Goal: Task Accomplishment & Management: Manage account settings

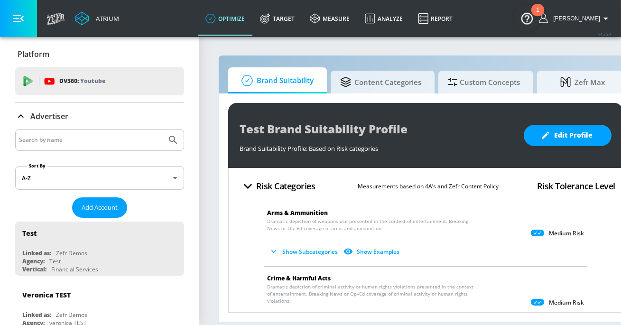
click at [100, 134] on input "Search by name" at bounding box center [91, 140] width 144 height 12
type input "moet"
click at [163, 129] on button "Submit Search" at bounding box center [173, 139] width 21 height 21
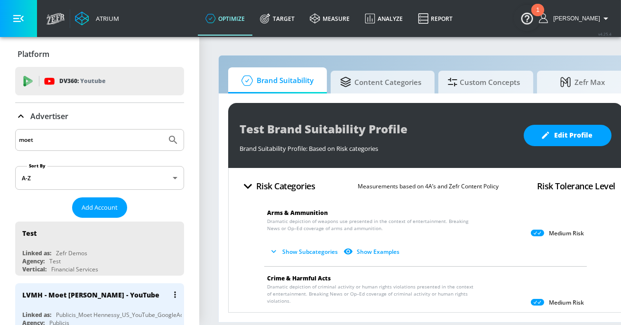
click at [101, 290] on div "LVMH - Moet [PERSON_NAME] - YouTube" at bounding box center [90, 294] width 137 height 9
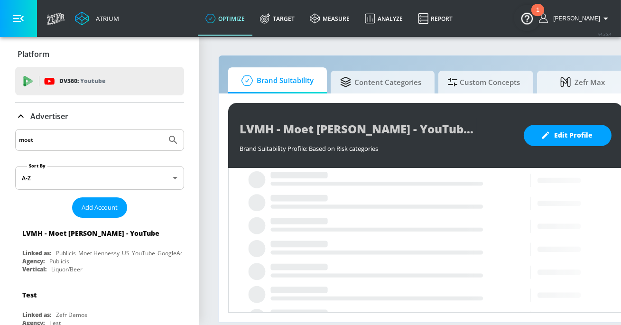
click at [31, 22] on button "button" at bounding box center [18, 18] width 37 height 37
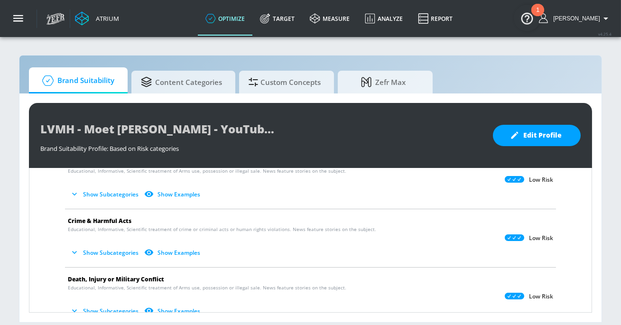
scroll to position [55, 0]
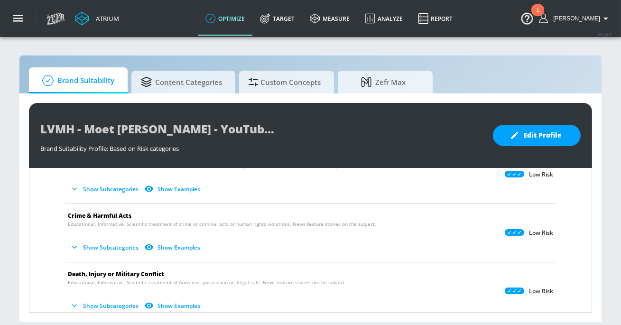
click at [93, 306] on button "Show Subcategories" at bounding box center [105, 306] width 74 height 16
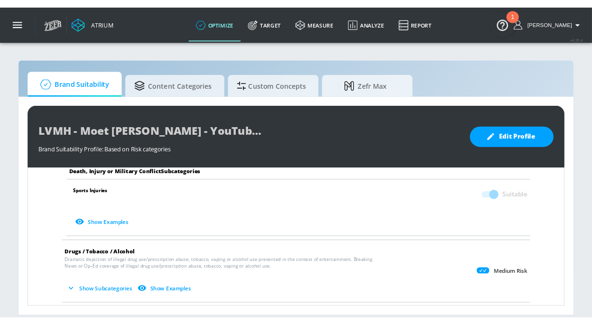
scroll to position [389, 0]
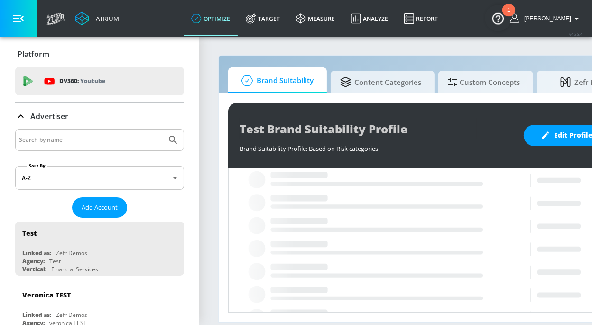
click at [108, 142] on input "Search by name" at bounding box center [91, 140] width 144 height 12
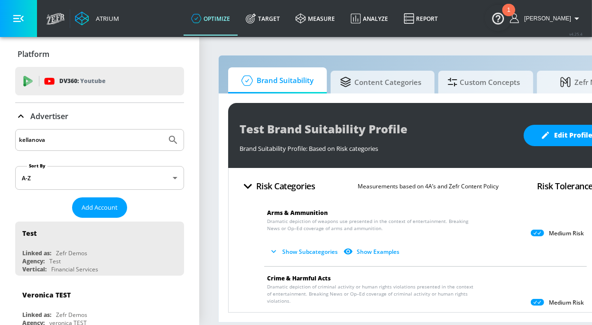
type input "kellanova"
click at [163, 129] on button "Submit Search" at bounding box center [173, 139] width 21 height 21
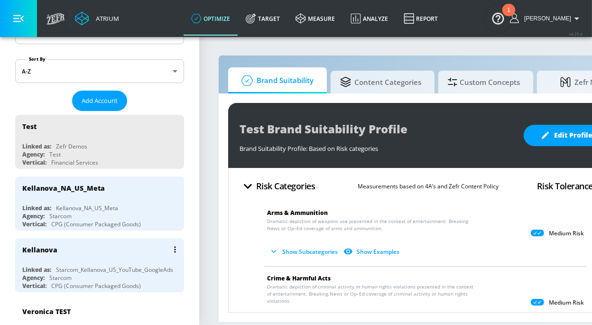
scroll to position [110, 0]
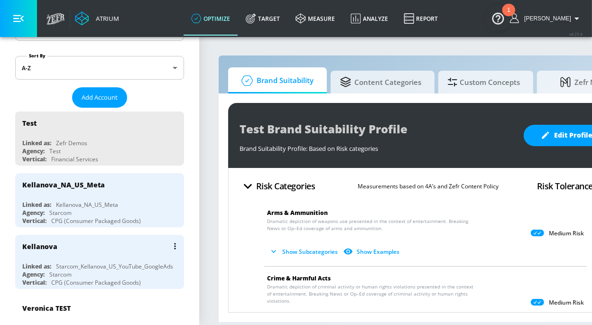
click at [90, 240] on div "Kellanova" at bounding box center [101, 246] width 159 height 23
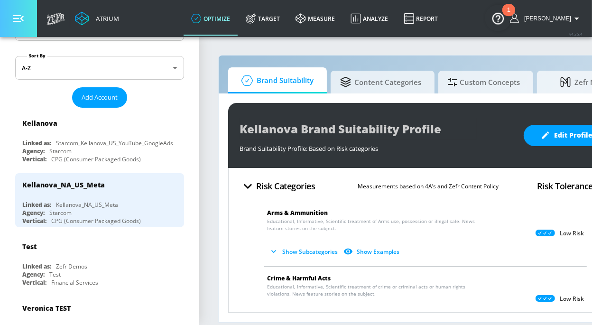
click at [25, 15] on button "button" at bounding box center [18, 18] width 37 height 37
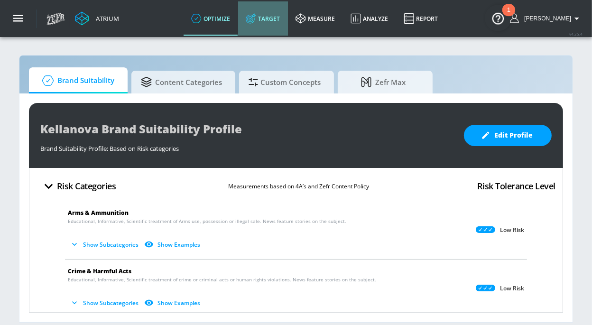
click at [256, 16] on icon at bounding box center [251, 18] width 10 height 10
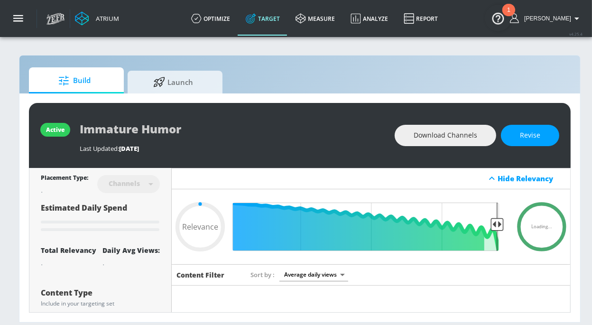
type input "0.05"
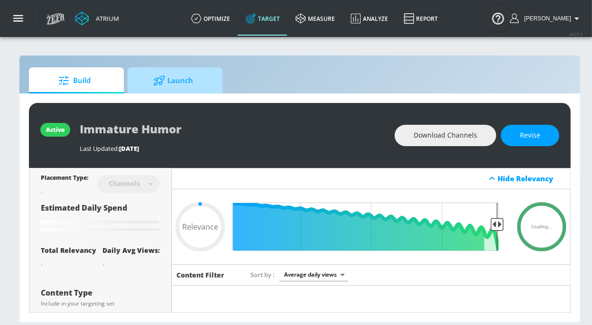
click at [185, 76] on span "Launch" at bounding box center [173, 80] width 72 height 23
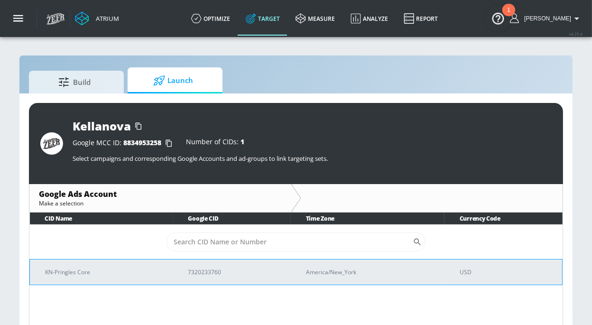
click at [159, 267] on p "KN-Pringles Core" at bounding box center [105, 272] width 120 height 10
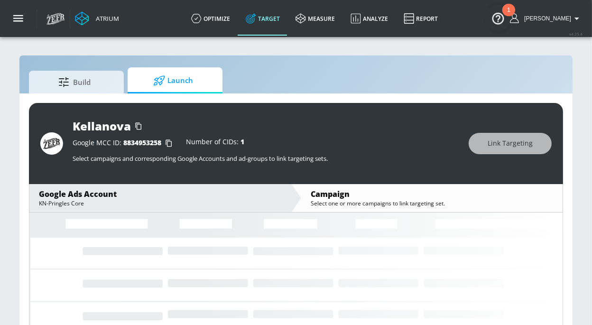
scroll to position [13, 0]
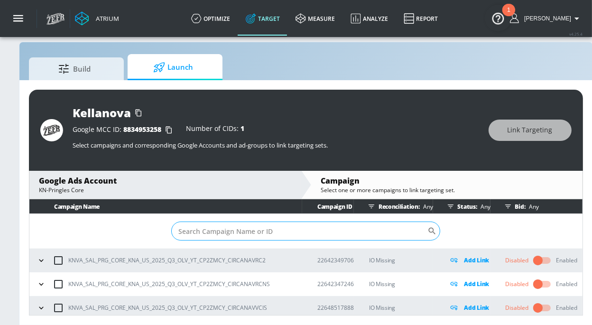
click at [341, 230] on input "Sort By" at bounding box center [299, 230] width 256 height 19
paste input "22652106661"
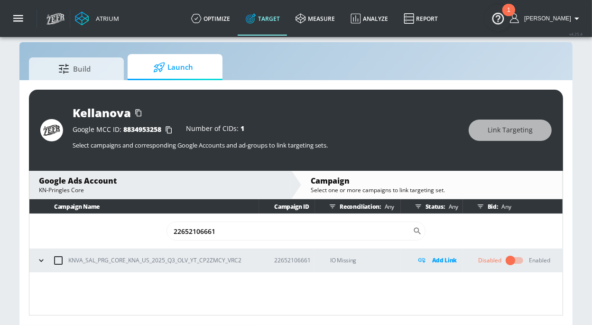
type input "22652106661"
click at [45, 259] on icon "button" at bounding box center [41, 260] width 9 height 9
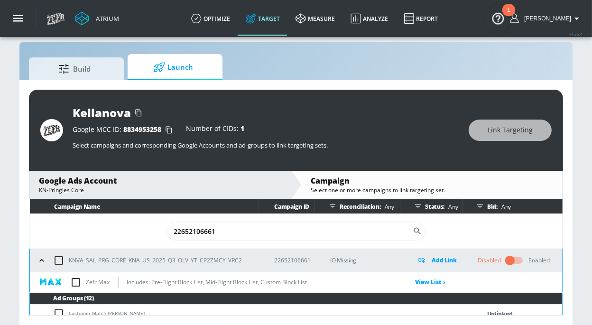
click at [79, 276] on input "checkbox" at bounding box center [76, 282] width 20 height 20
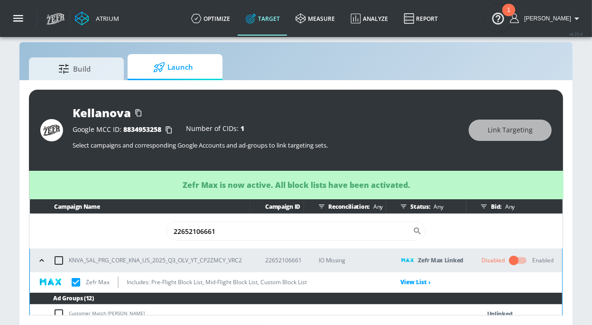
checkbox input "true"
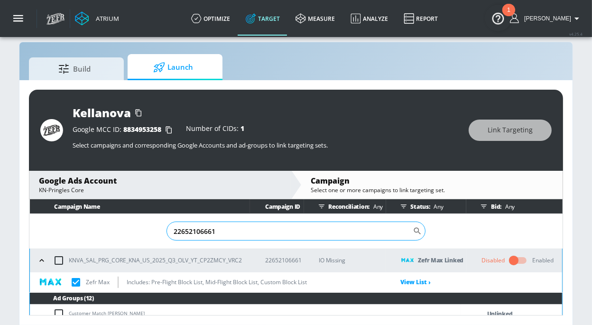
click at [304, 222] on input "22652106661" at bounding box center [289, 230] width 246 height 19
paste input "4033"
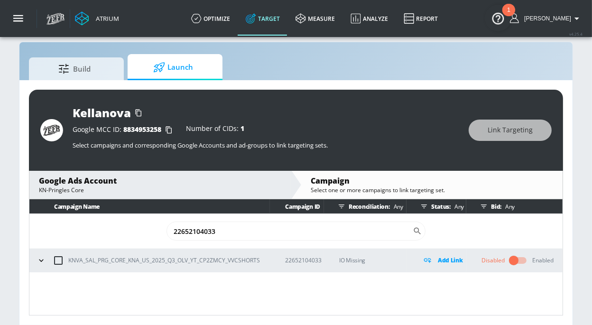
type input "22652104033"
click at [41, 260] on icon "button" at bounding box center [41, 260] width 4 height 2
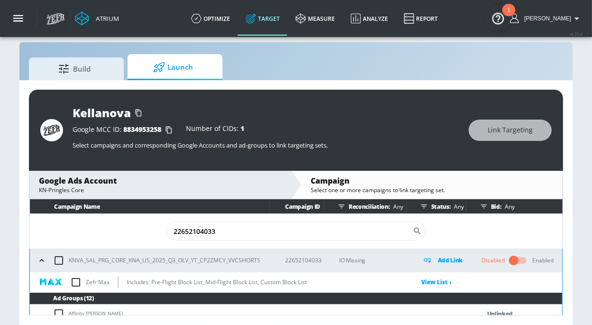
click at [77, 283] on input "checkbox" at bounding box center [76, 282] width 20 height 20
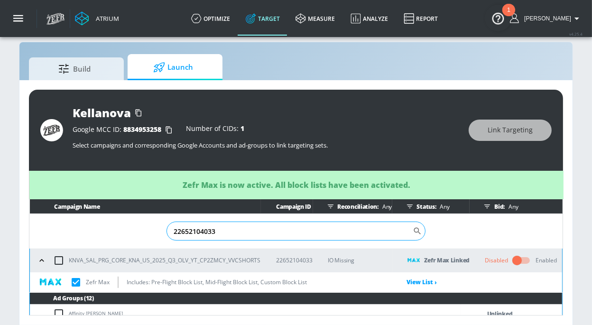
click at [323, 233] on input "22652104033" at bounding box center [289, 230] width 246 height 19
checkbox input "true"
click at [323, 233] on input "22652104033" at bounding box center [289, 230] width 246 height 19
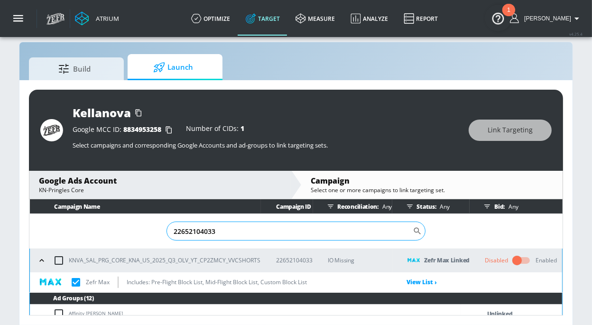
paste input "0"
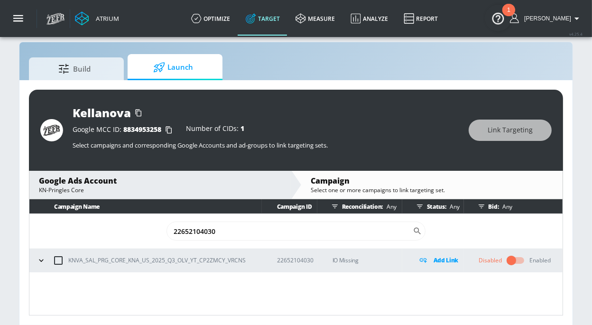
type input "22652104030"
click at [40, 258] on icon "button" at bounding box center [41, 260] width 9 height 9
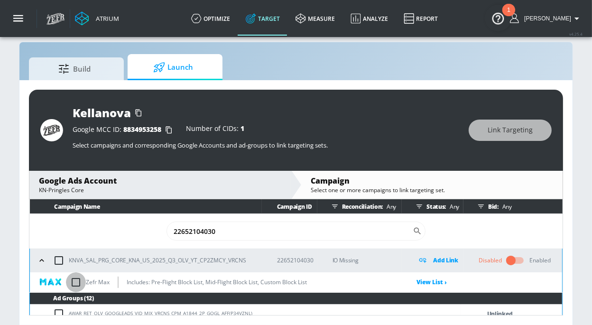
click at [76, 282] on input "checkbox" at bounding box center [76, 282] width 20 height 20
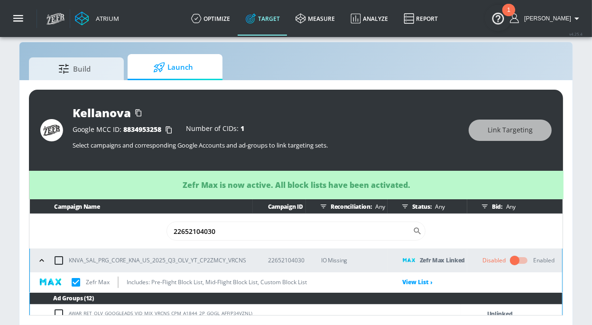
checkbox input "true"
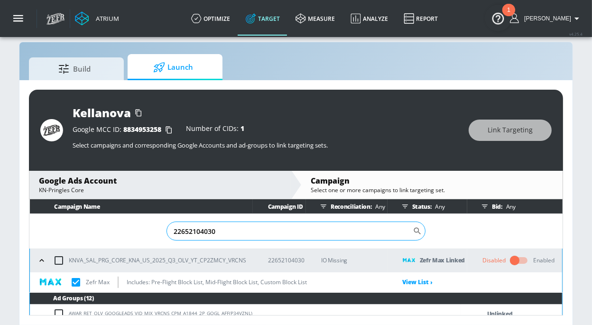
click at [331, 236] on input "22652104030" at bounding box center [289, 230] width 246 height 19
paste input "42277037"
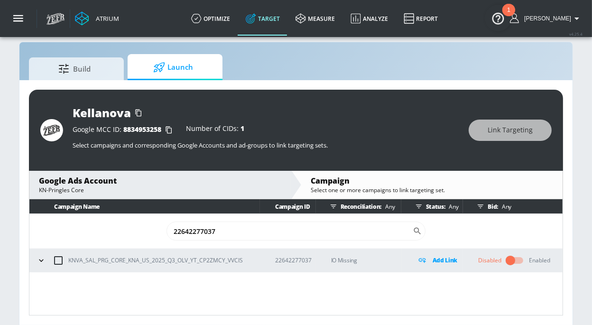
type input "22642277037"
click at [39, 260] on icon "button" at bounding box center [41, 260] width 9 height 9
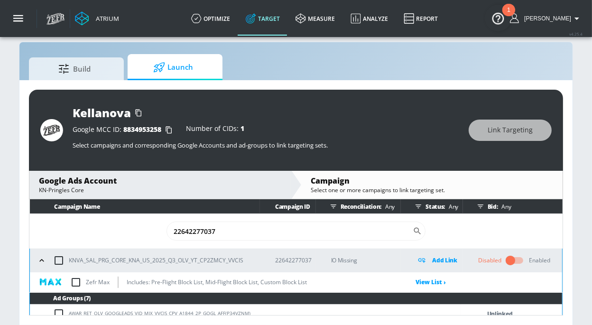
click at [78, 282] on input "checkbox" at bounding box center [76, 282] width 20 height 20
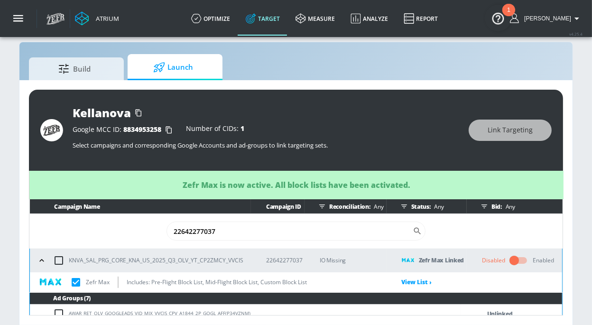
checkbox input "true"
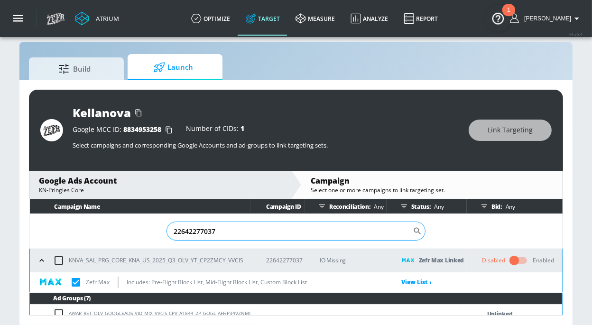
click at [297, 228] on input "22642277037" at bounding box center [289, 230] width 246 height 19
paste input "347246"
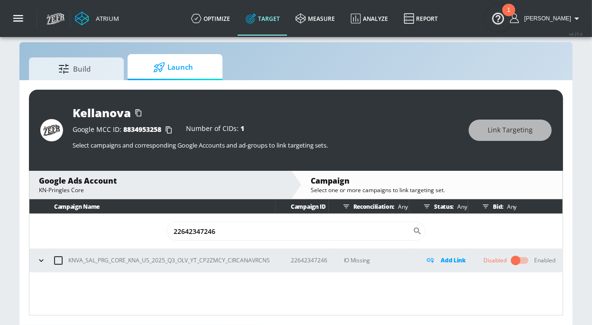
type input "22642347246"
click at [39, 260] on icon "button" at bounding box center [41, 260] width 9 height 9
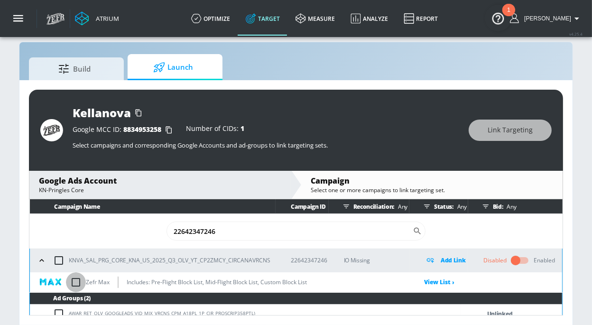
click at [75, 279] on input "checkbox" at bounding box center [76, 282] width 20 height 20
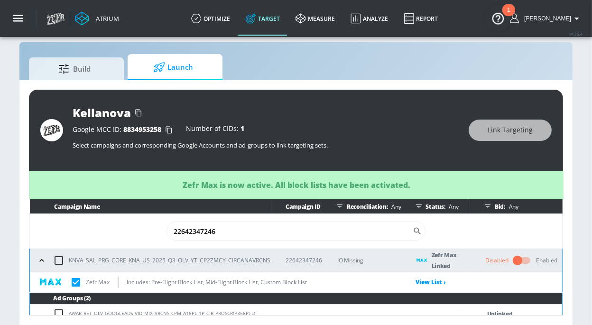
checkbox input "true"
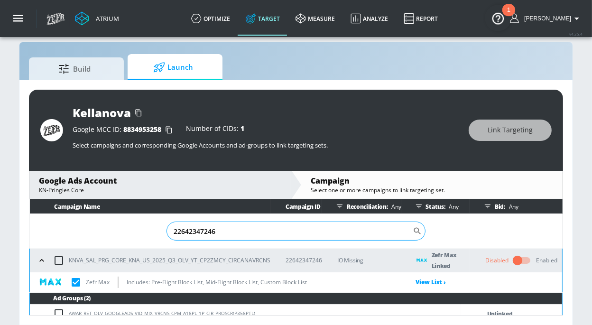
click at [289, 229] on input "22642347246" at bounding box center [289, 230] width 246 height 19
paste input "8517888"
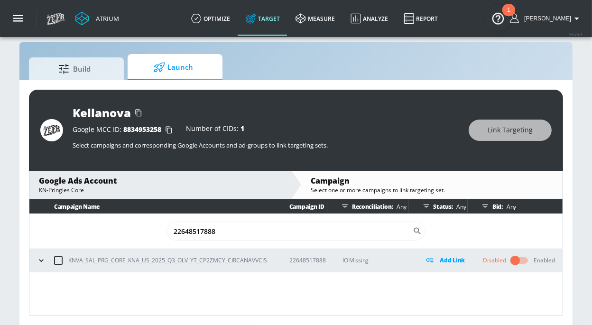
type input "22648517888"
click at [43, 259] on icon "button" at bounding box center [41, 260] width 9 height 9
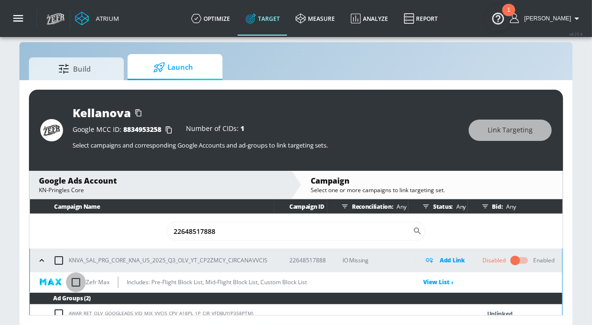
click at [77, 277] on input "checkbox" at bounding box center [76, 282] width 20 height 20
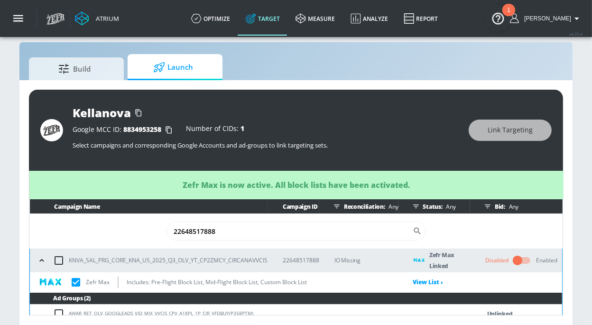
checkbox input "true"
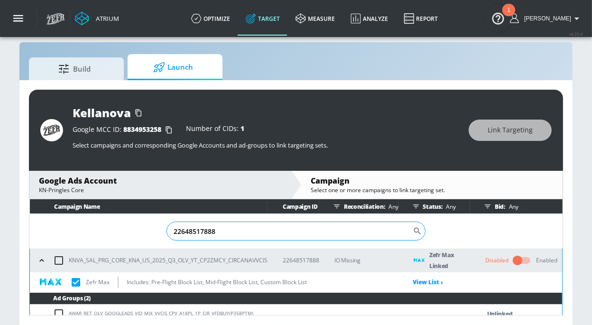
click at [334, 235] on input "22648517888" at bounding box center [289, 230] width 246 height 19
paste input "2349703"
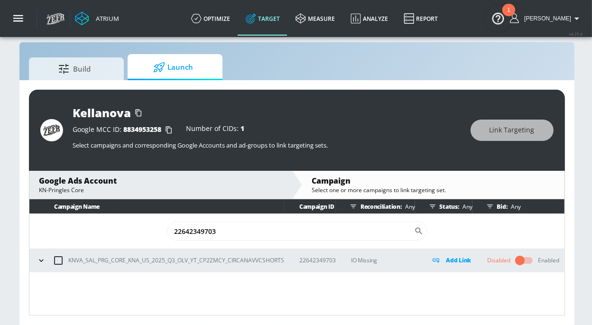
type input "22642349703"
click at [40, 261] on icon "button" at bounding box center [41, 260] width 9 height 9
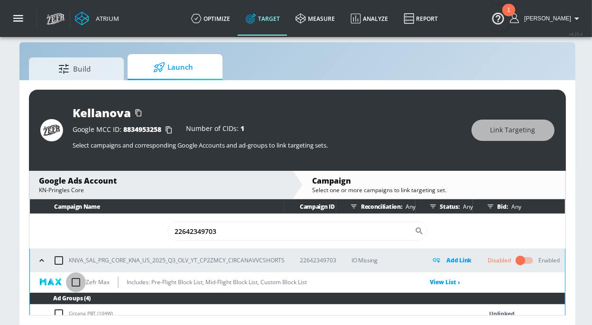
click at [74, 281] on input "checkbox" at bounding box center [76, 282] width 20 height 20
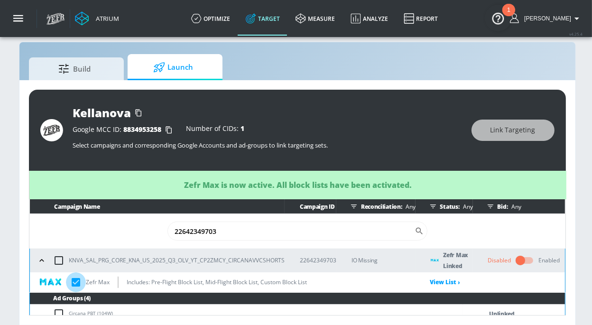
click at [74, 281] on input "checkbox" at bounding box center [76, 282] width 20 height 20
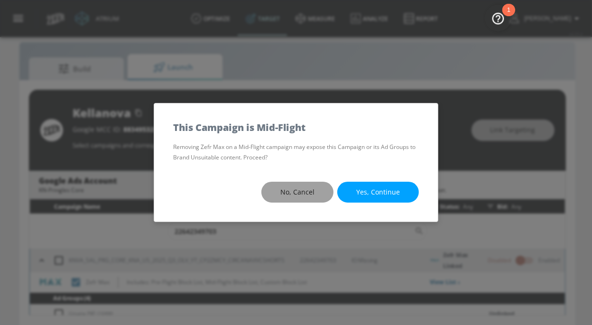
click at [300, 195] on span "No, Cancel" at bounding box center [297, 192] width 34 height 12
checkbox input "true"
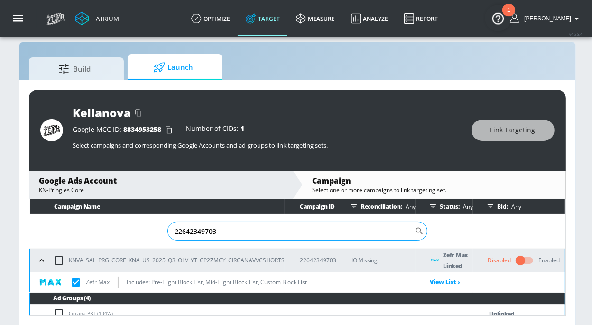
click at [348, 231] on input "22642349703" at bounding box center [290, 230] width 247 height 19
paste input "6"
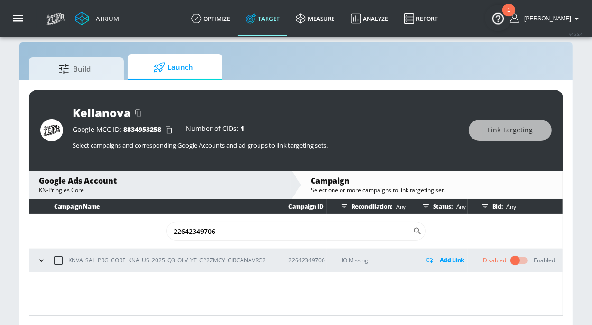
type input "22642349706"
click at [44, 259] on icon "button" at bounding box center [41, 260] width 9 height 9
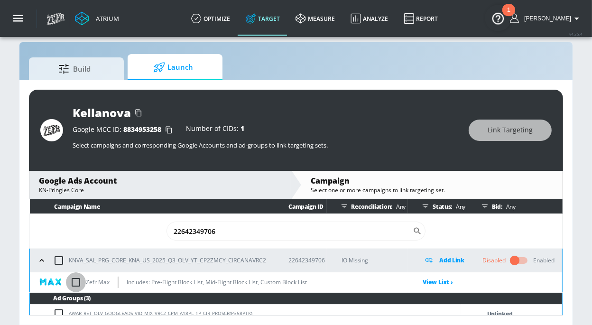
click at [78, 281] on input "checkbox" at bounding box center [76, 282] width 20 height 20
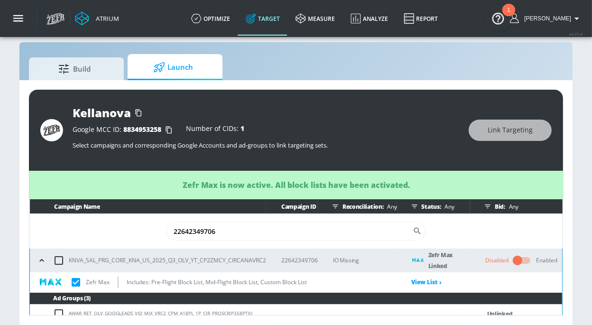
checkbox input "true"
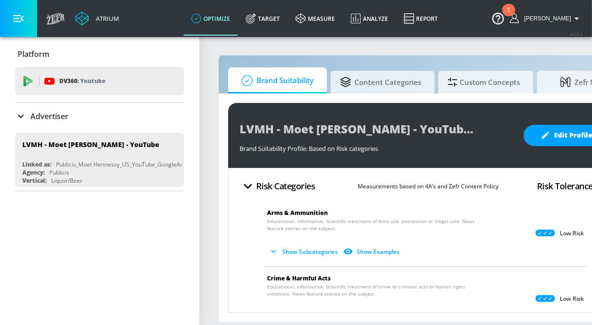
click at [13, 18] on button "button" at bounding box center [18, 18] width 37 height 37
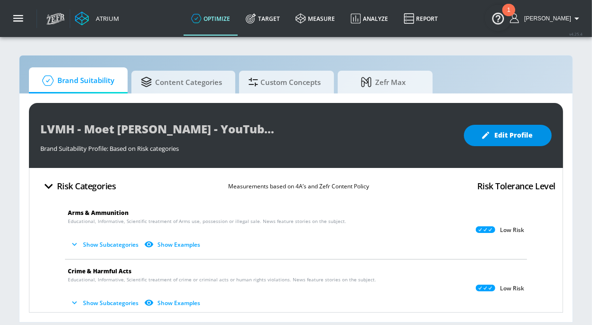
click at [496, 129] on button "Edit Profile" at bounding box center [508, 135] width 88 height 21
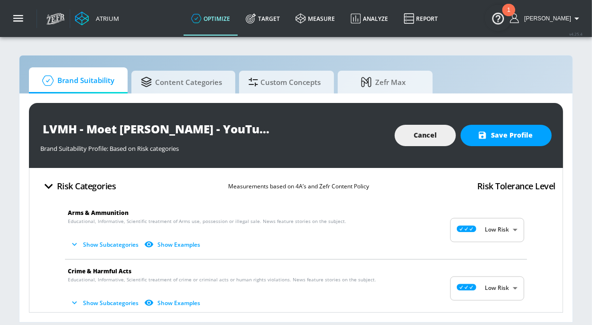
click at [506, 238] on body "Atrium optimize Target measure Analyze Report optimize Target measure Analyze R…" at bounding box center [296, 162] width 592 height 325
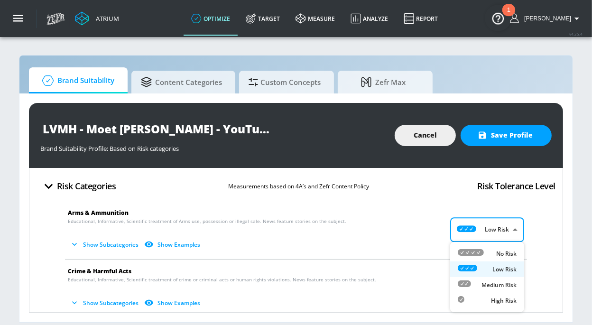
click at [493, 252] on div "No Risk" at bounding box center [487, 254] width 59 height 10
type input "MINIMAL"
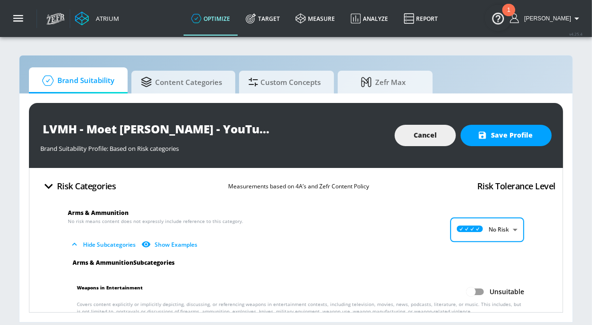
scroll to position [85, 0]
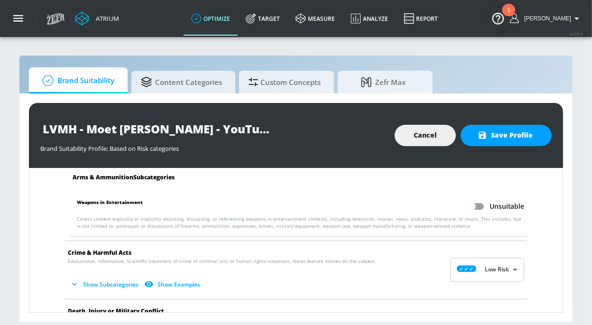
click at [500, 265] on body "Atrium optimize Target measure Analyze Report optimize Target measure Analyze R…" at bounding box center [296, 162] width 592 height 325
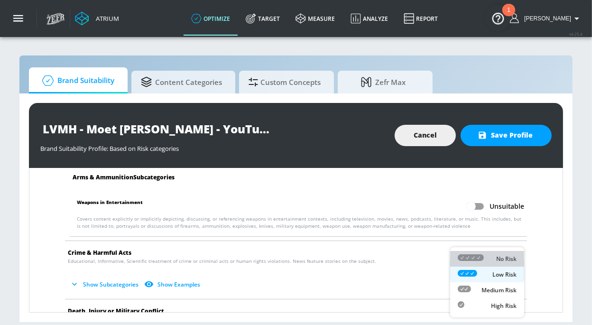
click at [490, 258] on div "No Risk" at bounding box center [487, 259] width 59 height 10
type input "MINIMAL"
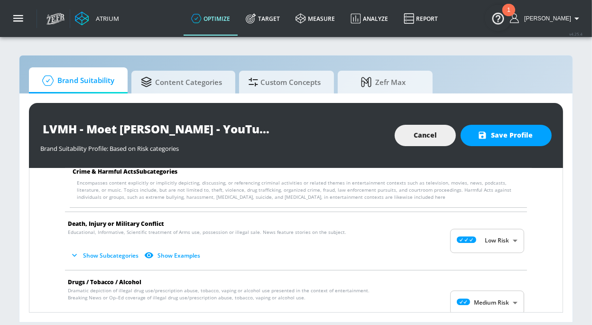
scroll to position [258, 0]
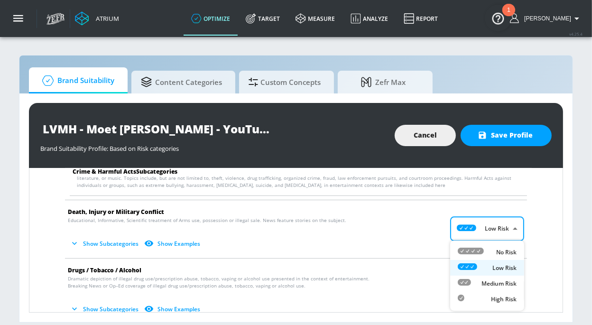
click at [497, 226] on body "Atrium optimize Target measure Analyze Report optimize Target measure Analyze R…" at bounding box center [296, 162] width 592 height 325
click at [490, 252] on div "No Risk" at bounding box center [487, 252] width 59 height 10
type input "MINIMAL"
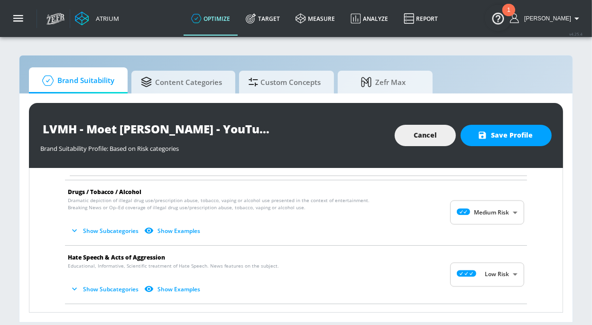
scroll to position [616, 0]
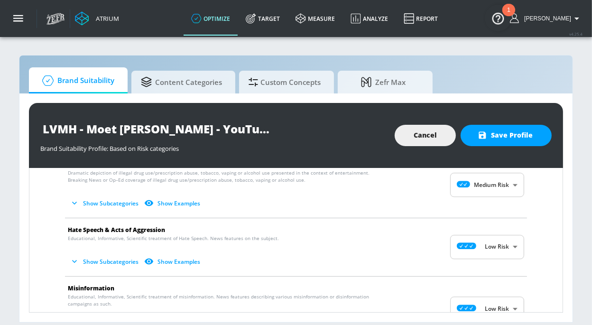
click at [491, 248] on body "Atrium optimize Target measure Analyze Report optimize Target measure Analyze R…" at bounding box center [296, 162] width 592 height 325
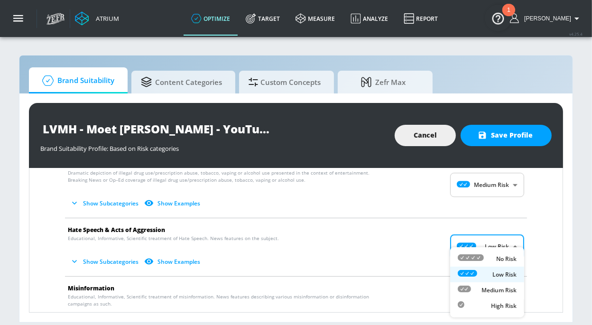
click at [487, 260] on div "No Risk" at bounding box center [487, 259] width 59 height 10
type input "MINIMAL"
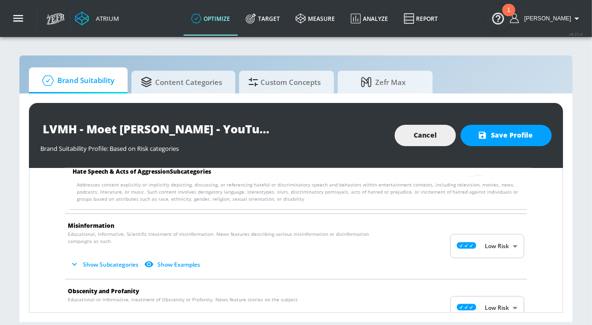
scroll to position [757, 0]
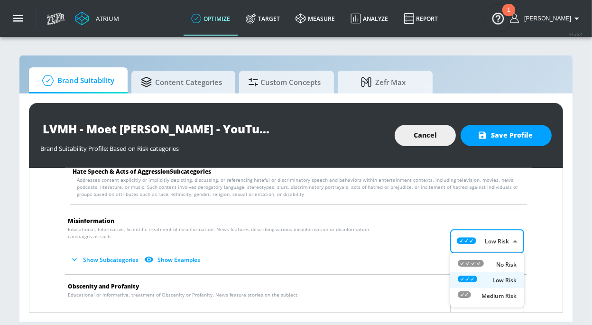
click at [488, 245] on body "Atrium optimize Target measure Analyze Report optimize Target measure Analyze R…" at bounding box center [296, 162] width 592 height 325
click at [484, 260] on div "No Risk" at bounding box center [487, 264] width 59 height 10
type input "MINIMAL"
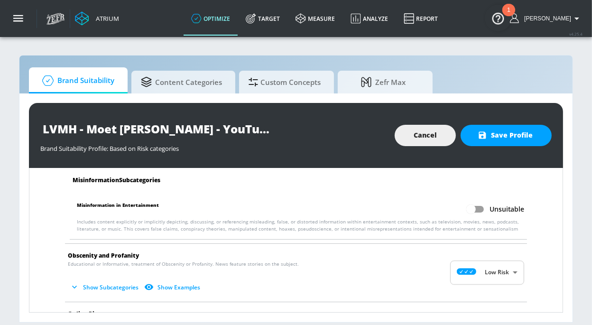
scroll to position [882, 0]
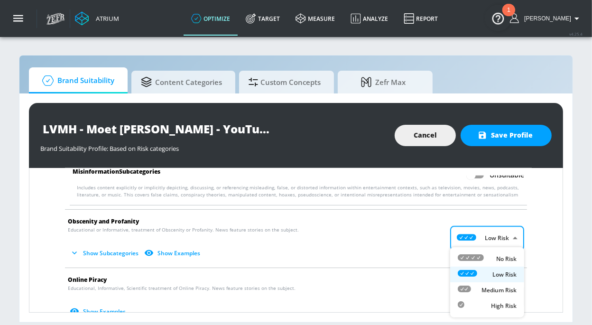
click at [490, 232] on body "Atrium optimize Target measure Analyze Report optimize Target measure Analyze R…" at bounding box center [296, 162] width 592 height 325
click at [487, 254] on div "No Risk" at bounding box center [487, 259] width 59 height 10
type input "MINIMAL"
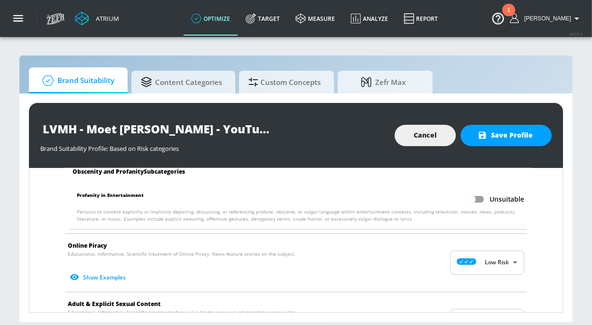
scroll to position [995, 0]
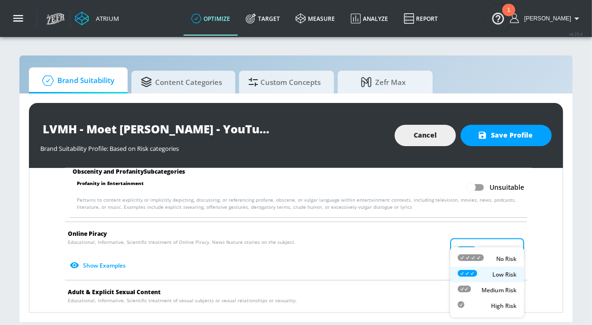
click at [496, 247] on body "Atrium optimize Target measure Analyze Report optimize Target measure Analyze R…" at bounding box center [296, 162] width 592 height 325
click at [495, 253] on li "No Risk" at bounding box center [487, 259] width 74 height 16
type input "MINIMAL"
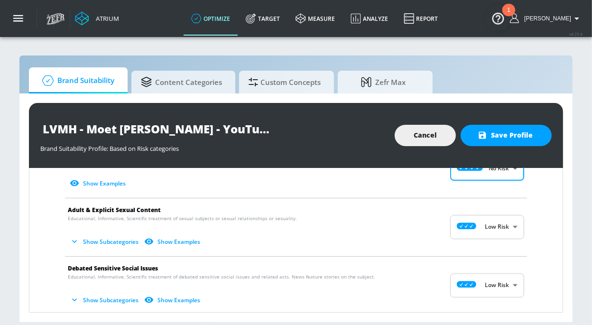
scroll to position [1104, 0]
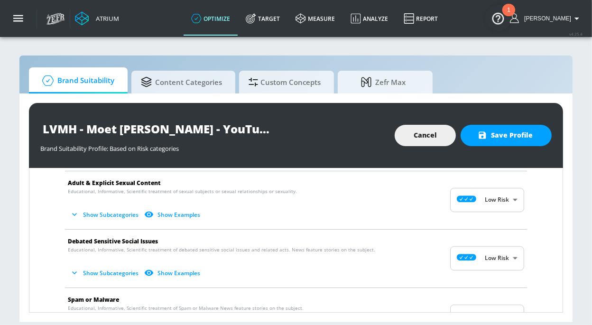
click at [504, 208] on body "Atrium optimize Target measure Analyze Report optimize Target measure Analyze R…" at bounding box center [296, 162] width 592 height 325
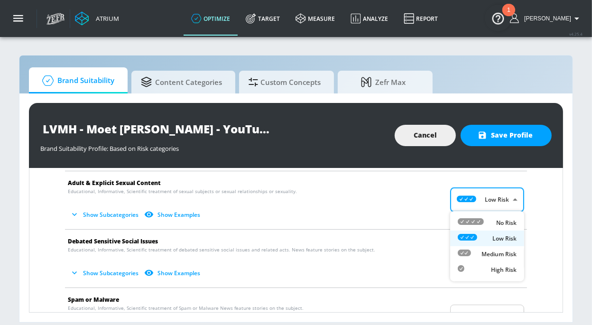
click at [501, 222] on p "No Risk" at bounding box center [506, 223] width 20 height 9
type input "MINIMAL"
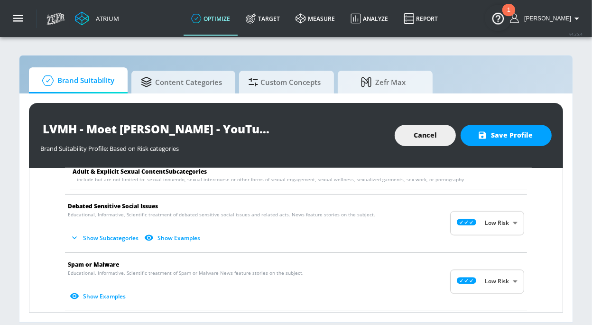
scroll to position [1223, 0]
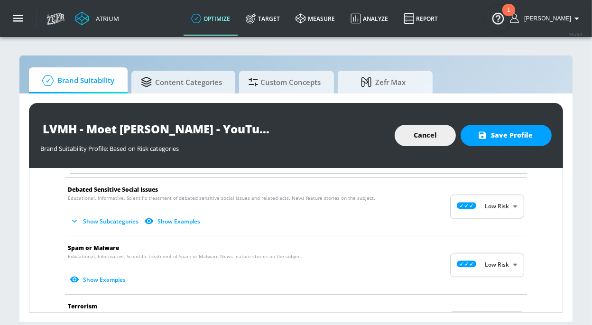
click at [501, 222] on span "Show Subcategories Show Examples" at bounding box center [288, 221] width 441 height 16
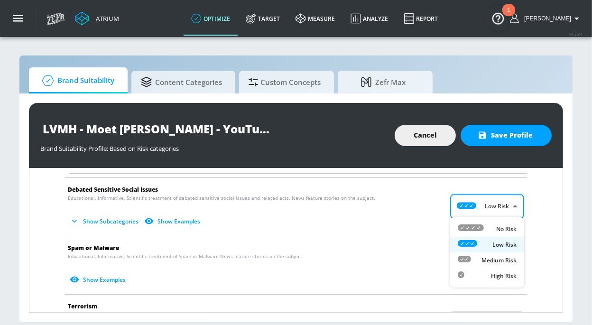
click at [501, 211] on body "Atrium optimize Target measure Analyze Report optimize Target measure Analyze R…" at bounding box center [296, 162] width 592 height 325
click at [496, 226] on p "No Risk" at bounding box center [506, 229] width 20 height 9
type input "MINIMAL"
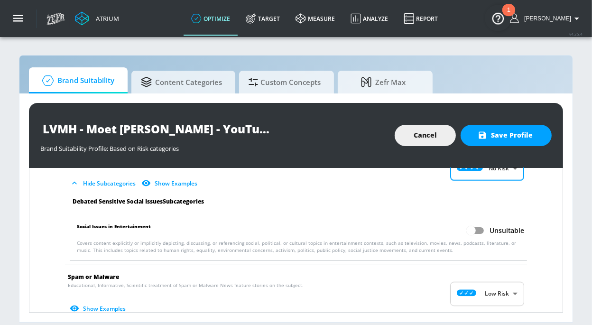
scroll to position [1274, 0]
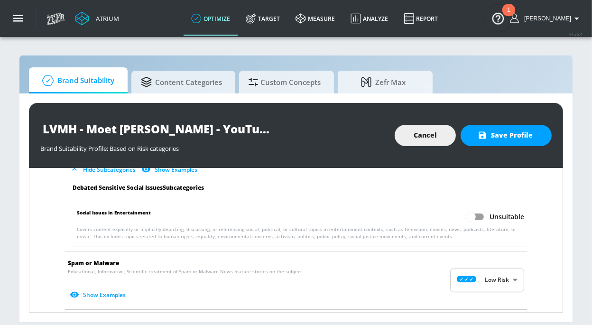
click at [487, 276] on body "Atrium optimize Target measure Analyze Report optimize Target measure Analyze R…" at bounding box center [296, 162] width 592 height 325
click at [487, 261] on div "No Risk" at bounding box center [487, 259] width 59 height 10
type input "MINIMAL"
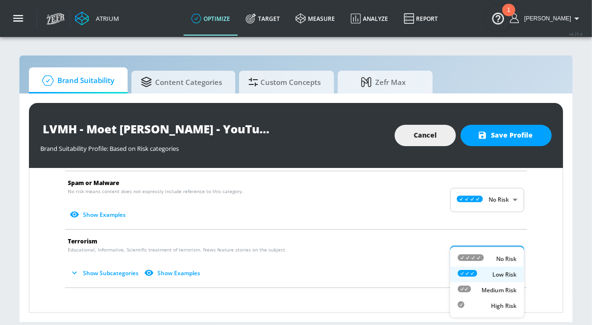
click at [504, 253] on body "Atrium optimize Target measure Analyze Report optimize Target measure Analyze R…" at bounding box center [296, 162] width 592 height 325
click at [502, 260] on p "No Risk" at bounding box center [506, 259] width 20 height 9
type input "MINIMAL"
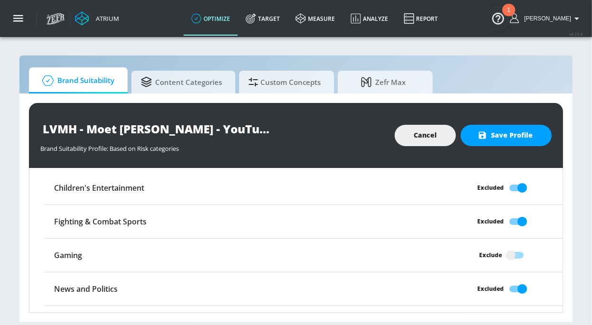
scroll to position [1653, 0]
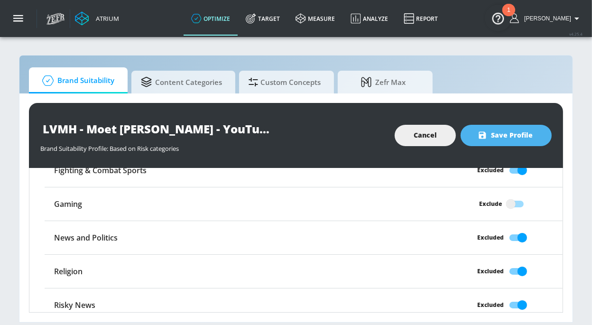
click at [511, 126] on button "Save Profile" at bounding box center [505, 135] width 91 height 21
